Goal: Find specific page/section: Find specific page/section

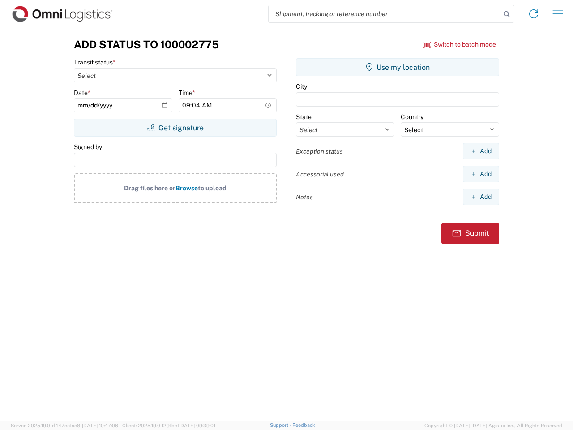
click at [385, 14] on input "search" at bounding box center [385, 13] width 232 height 17
click at [507, 14] on icon at bounding box center [507, 14] width 13 height 13
click at [534, 14] on icon at bounding box center [534, 14] width 14 height 14
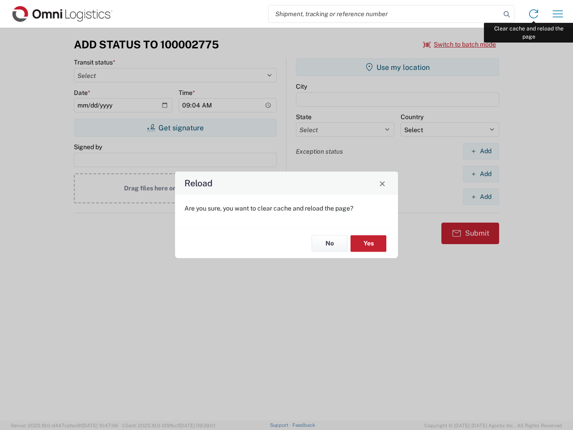
click at [558, 14] on div "Reload Are you sure, you want to clear cache and reload the page? No Yes" at bounding box center [286, 215] width 573 height 430
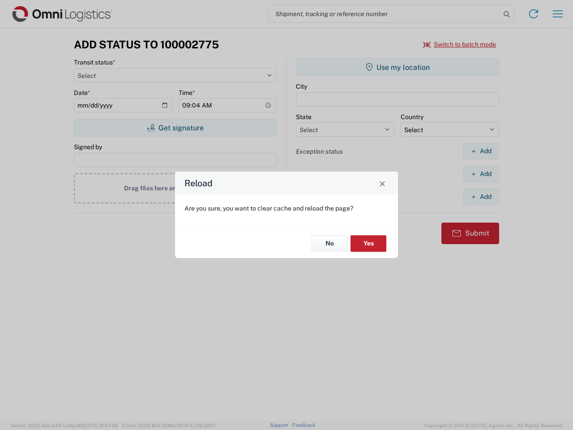
click at [460, 44] on div "Reload Are you sure, you want to clear cache and reload the page? No Yes" at bounding box center [286, 215] width 573 height 430
click at [175, 128] on div "Reload Are you sure, you want to clear cache and reload the page? No Yes" at bounding box center [286, 215] width 573 height 430
click at [398, 67] on div "Reload Are you sure, you want to clear cache and reload the page? No Yes" at bounding box center [286, 215] width 573 height 430
click at [481, 151] on div "Reload Are you sure, you want to clear cache and reload the page? No Yes" at bounding box center [286, 215] width 573 height 430
click at [481, 174] on div "Reload Are you sure, you want to clear cache and reload the page? No Yes" at bounding box center [286, 215] width 573 height 430
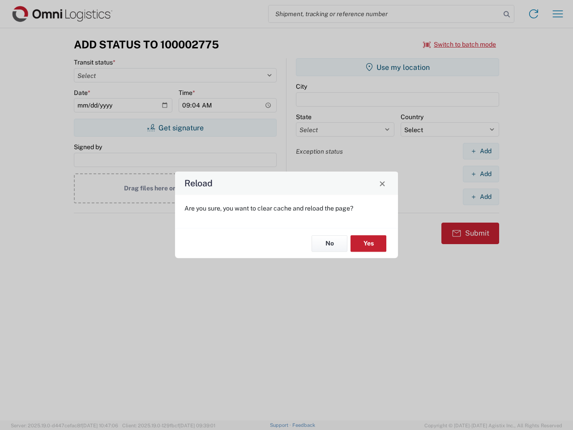
click at [481, 197] on div "Reload Are you sure, you want to clear cache and reload the page? No Yes" at bounding box center [286, 215] width 573 height 430
